Goal: Task Accomplishment & Management: Use online tool/utility

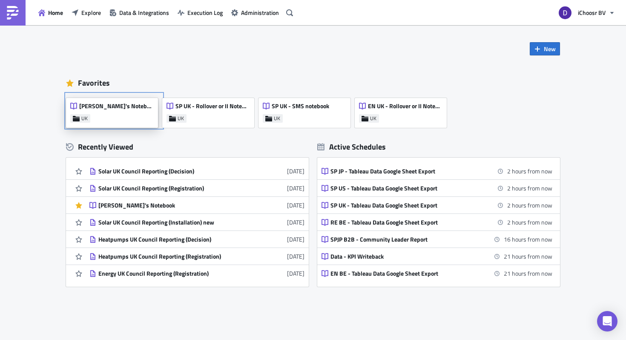
click at [113, 117] on div "[PERSON_NAME]'s Notebook UK" at bounding box center [112, 113] width 92 height 30
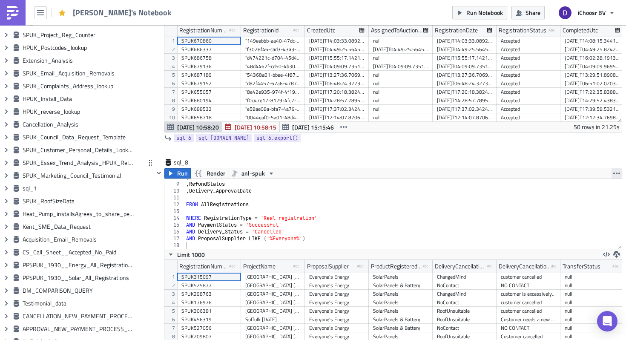
click at [615, 171] on icon "button" at bounding box center [616, 173] width 7 height 7
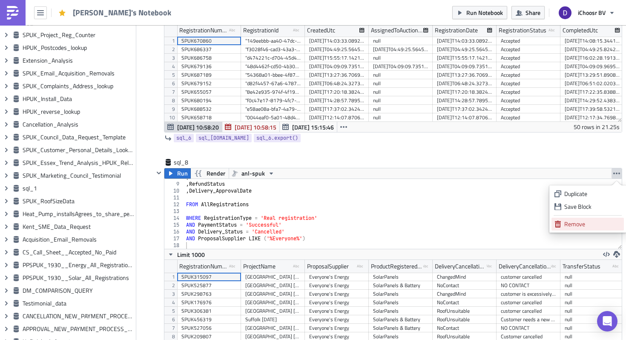
click at [568, 221] on div "Remove" at bounding box center [592, 224] width 57 height 9
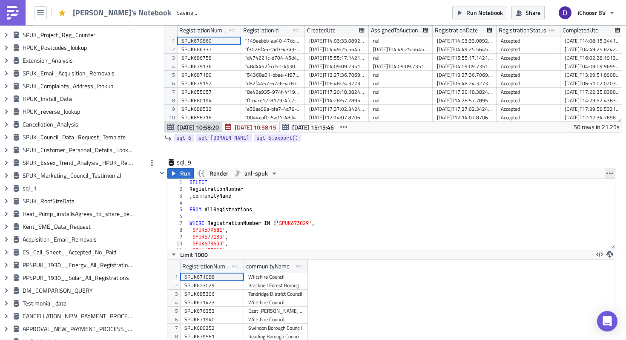
click at [606, 170] on button "button" at bounding box center [609, 173] width 10 height 10
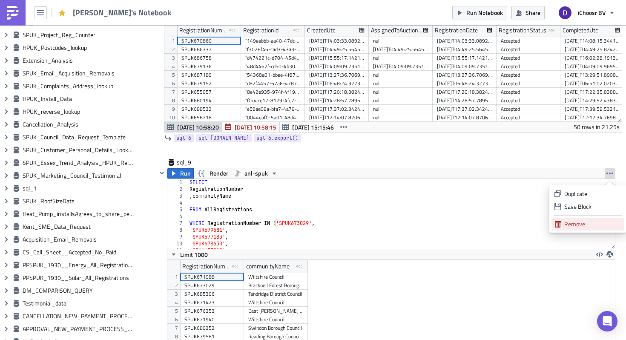
click at [555, 225] on icon at bounding box center [557, 224] width 7 height 7
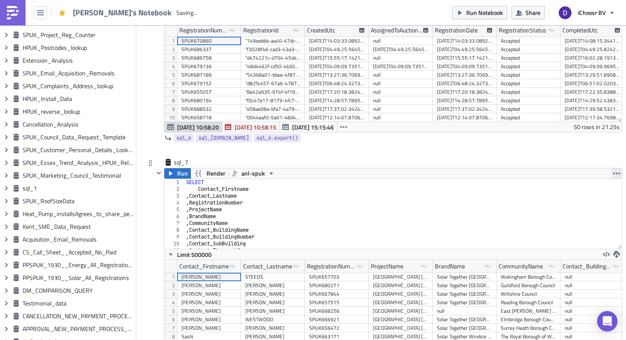
click at [612, 174] on button "button" at bounding box center [616, 173] width 10 height 10
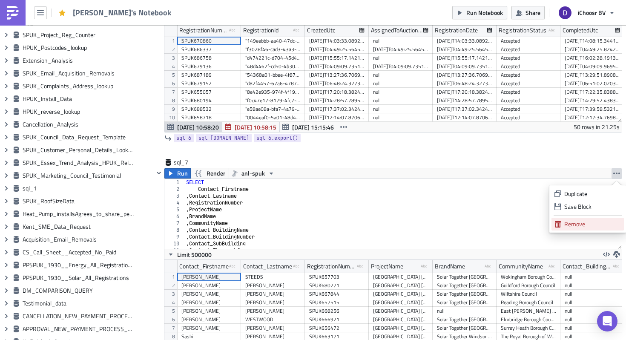
click at [570, 226] on div "Remove" at bounding box center [592, 224] width 57 height 9
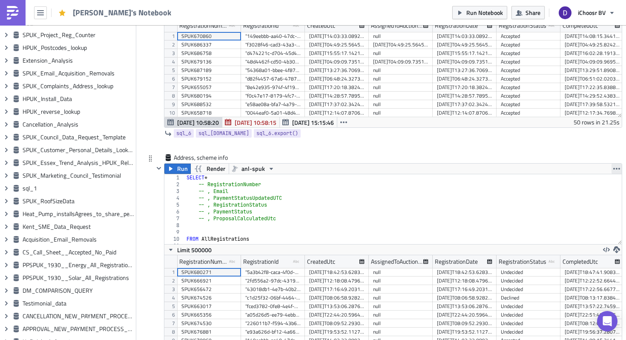
click at [619, 166] on icon "button" at bounding box center [616, 168] width 7 height 7
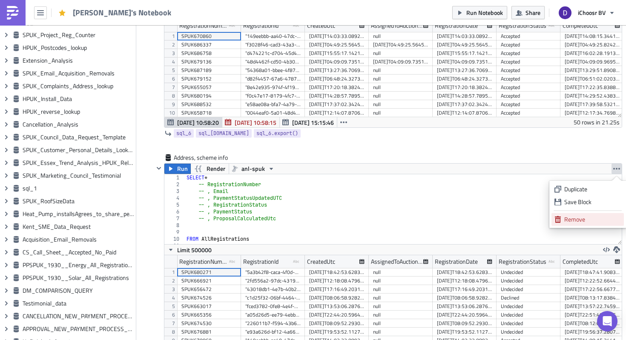
click at [575, 217] on div "Remove" at bounding box center [592, 219] width 57 height 9
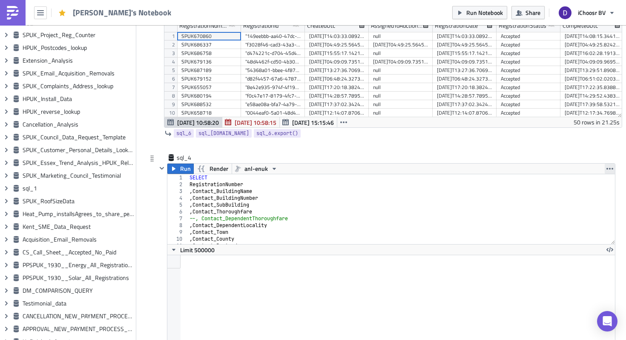
click at [610, 169] on icon "button" at bounding box center [609, 168] width 7 height 7
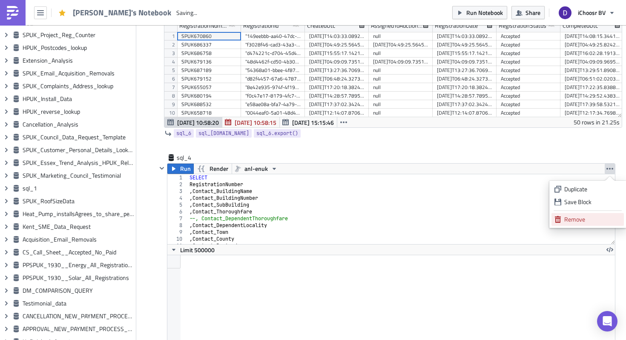
click at [582, 215] on div "Remove" at bounding box center [592, 219] width 57 height 9
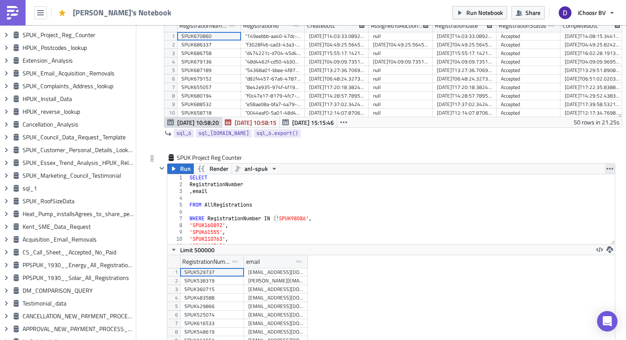
click at [606, 168] on icon "button" at bounding box center [609, 168] width 7 height 7
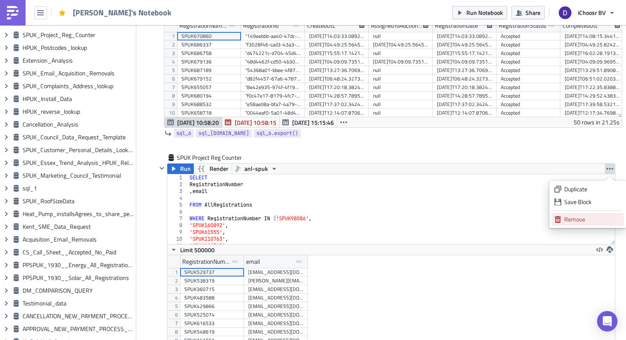
click at [572, 215] on div "Remove" at bounding box center [592, 219] width 57 height 9
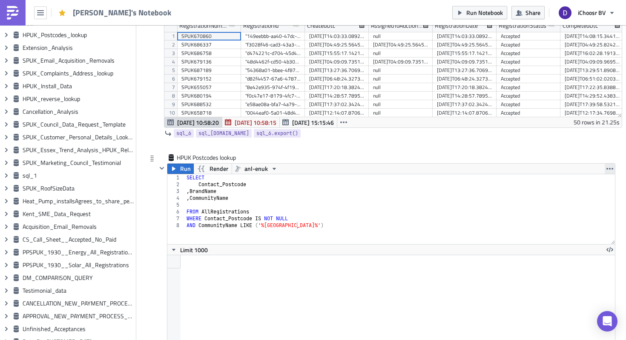
click at [610, 168] on icon "button" at bounding box center [609, 169] width 7 height 2
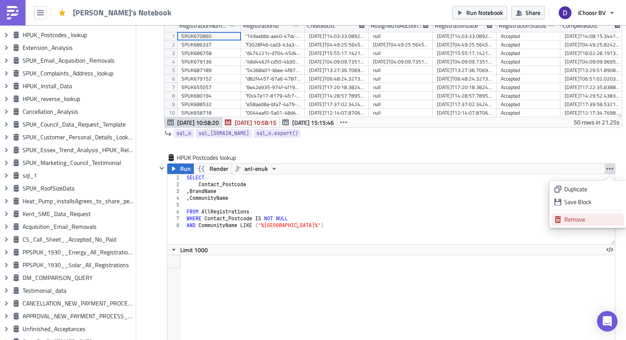
click at [565, 218] on div "Remove" at bounding box center [592, 219] width 57 height 9
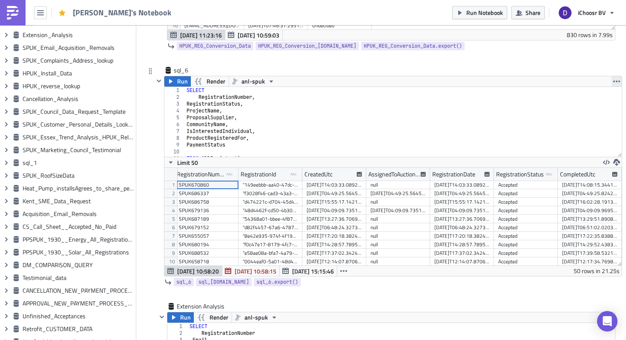
click at [615, 80] on icon "button" at bounding box center [616, 81] width 7 height 7
click at [571, 132] on div "Remove" at bounding box center [592, 132] width 57 height 9
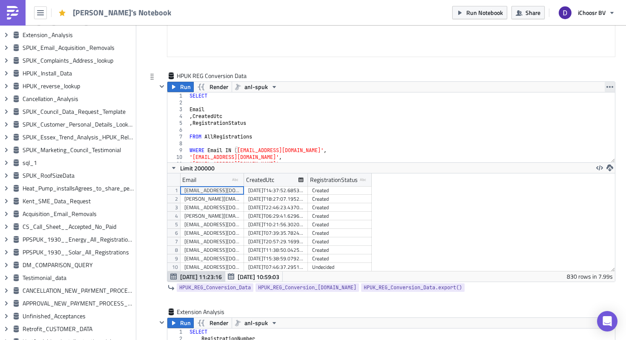
click at [607, 92] on button "button" at bounding box center [609, 87] width 10 height 10
click at [577, 137] on div "Remove" at bounding box center [592, 137] width 57 height 9
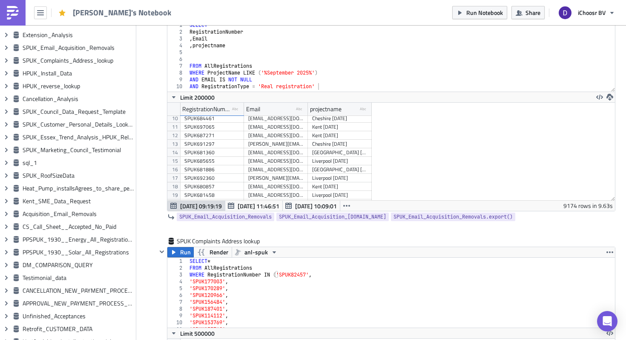
scroll to position [106, 0]
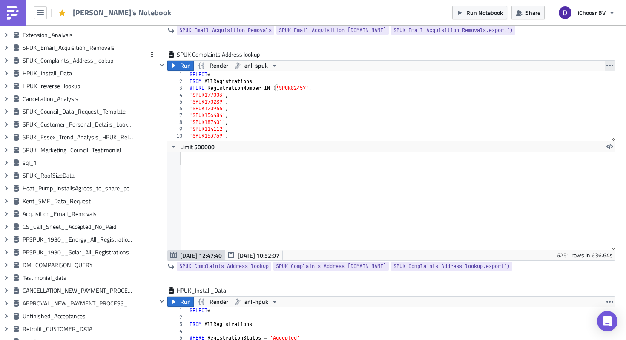
click at [609, 66] on icon "button" at bounding box center [609, 66] width 7 height 2
click at [574, 116] on div "Remove" at bounding box center [592, 116] width 57 height 9
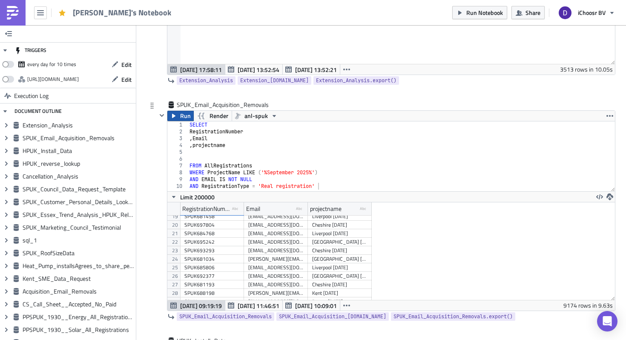
click at [187, 116] on span "Run" at bounding box center [185, 116] width 11 height 10
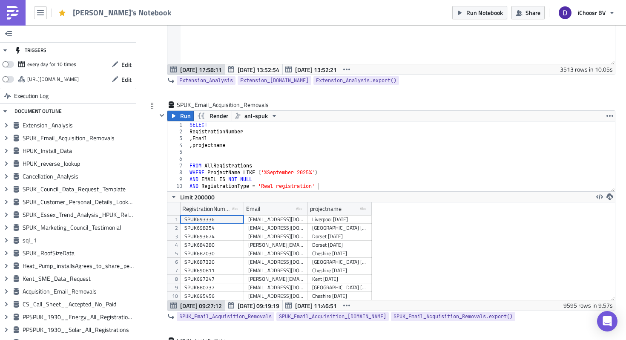
scroll to position [97, 447]
click at [610, 196] on icon "button" at bounding box center [609, 196] width 7 height 7
click at [568, 161] on div "CSV" at bounding box center [576, 164] width 66 height 9
